Goal: Find specific page/section: Find specific page/section

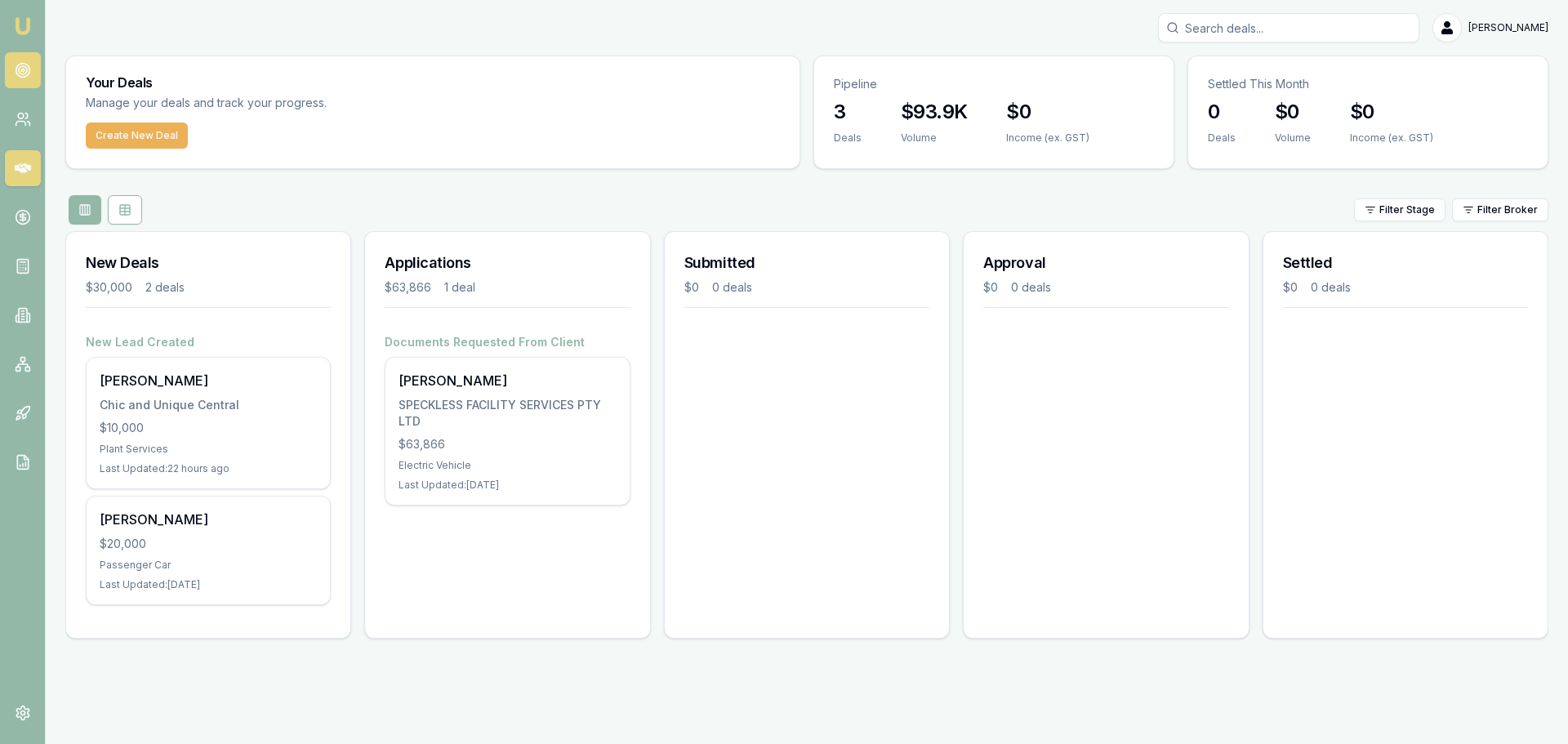
click at [17, 59] on link at bounding box center [23, 71] width 36 height 36
click at [32, 73] on link at bounding box center [23, 71] width 36 height 36
